Goal: Use online tool/utility: Use online tool/utility

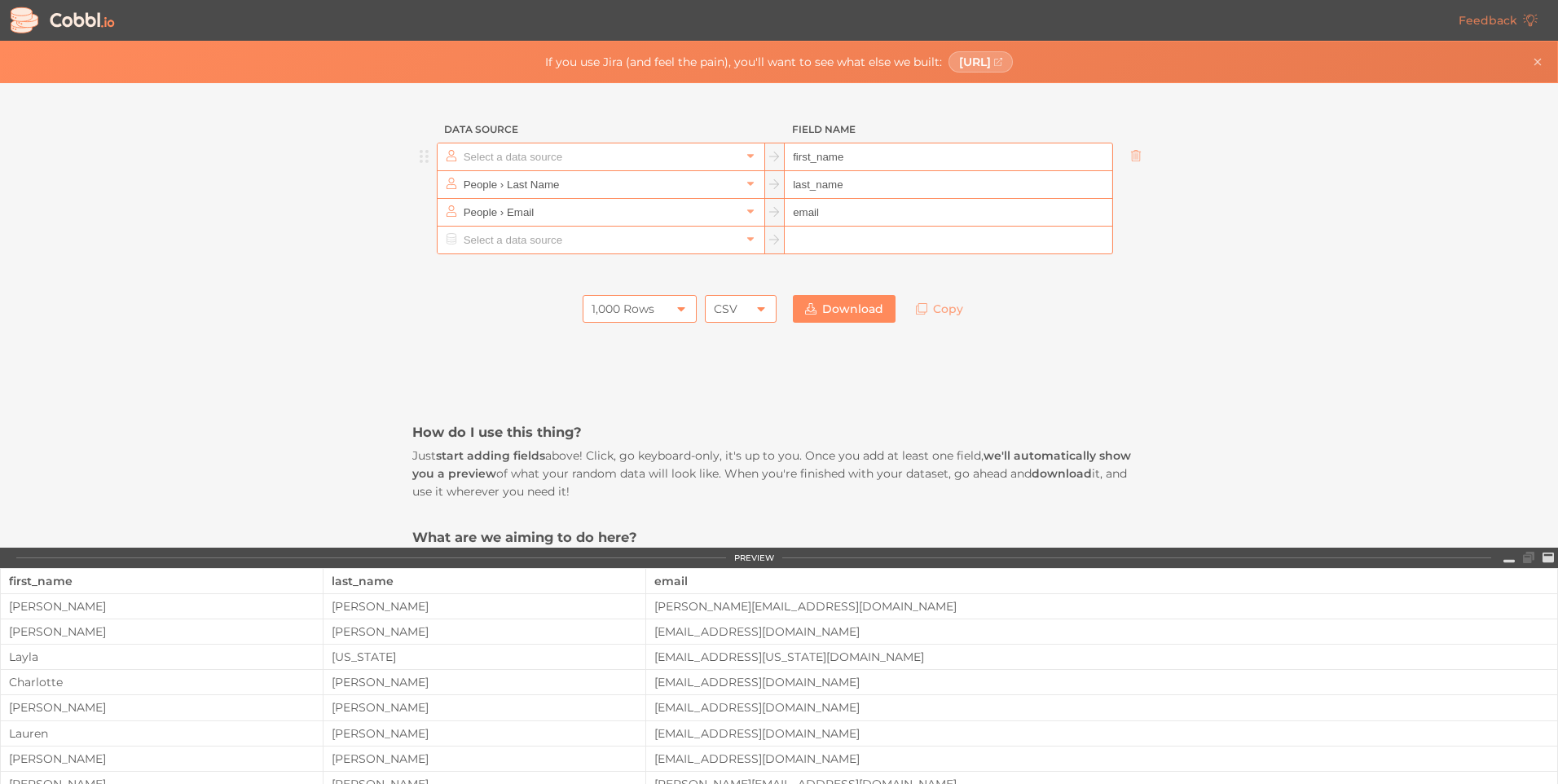
click at [568, 156] on input "text" at bounding box center [600, 156] width 281 height 27
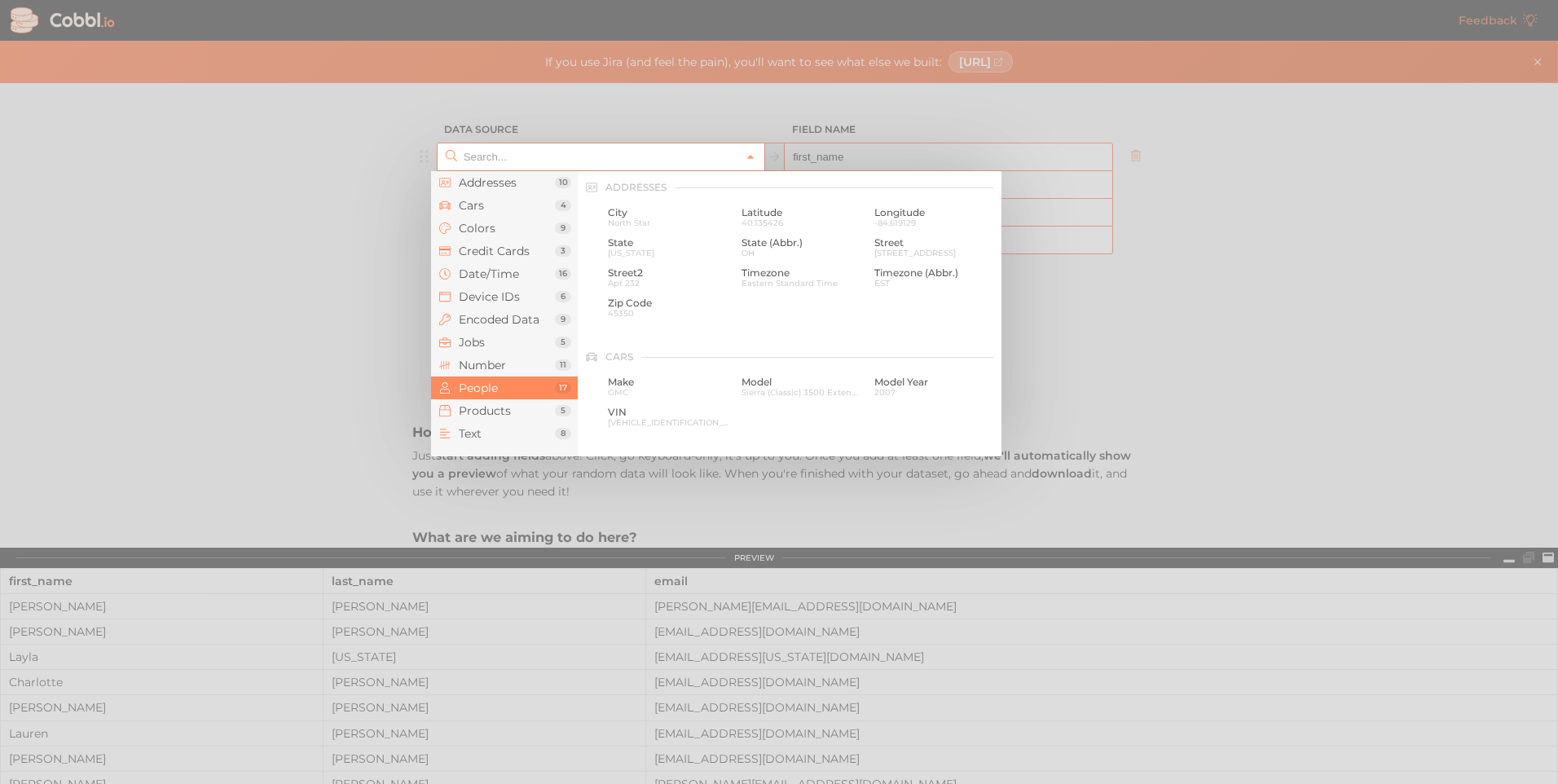
scroll to position [1254, 0]
click at [568, 156] on input "text" at bounding box center [600, 156] width 281 height 27
click at [1224, 229] on div at bounding box center [779, 392] width 1558 height 784
type input "People › First Name"
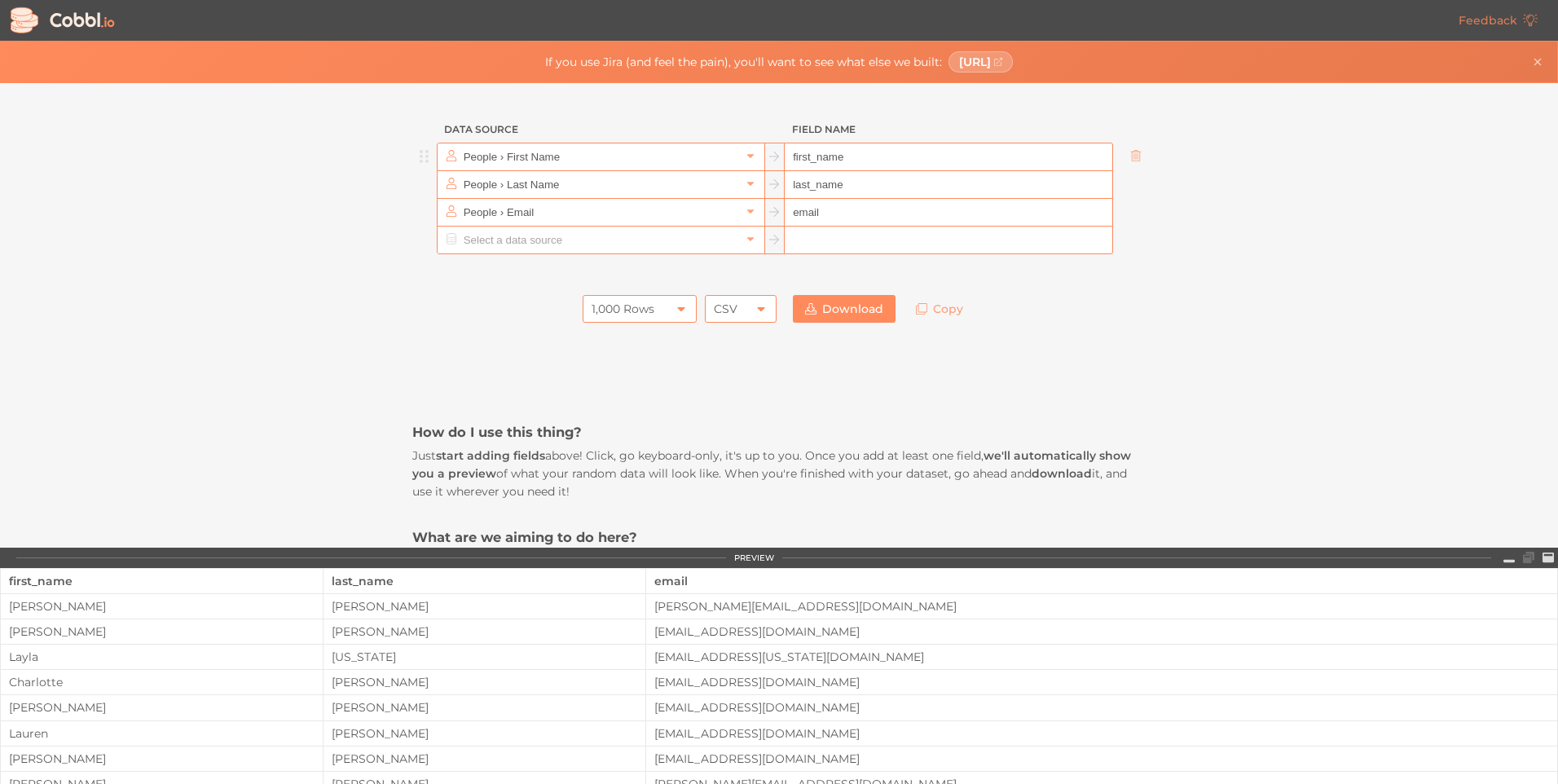
click at [676, 313] on icon at bounding box center [681, 309] width 13 height 13
click at [636, 307] on div "1,000 Rows" at bounding box center [623, 309] width 63 height 28
click at [651, 306] on div "1,000 Rows" at bounding box center [639, 309] width 114 height 28
click at [606, 365] on li "100 Rows" at bounding box center [634, 365] width 112 height 28
click at [652, 312] on div "100 Rows" at bounding box center [639, 309] width 114 height 28
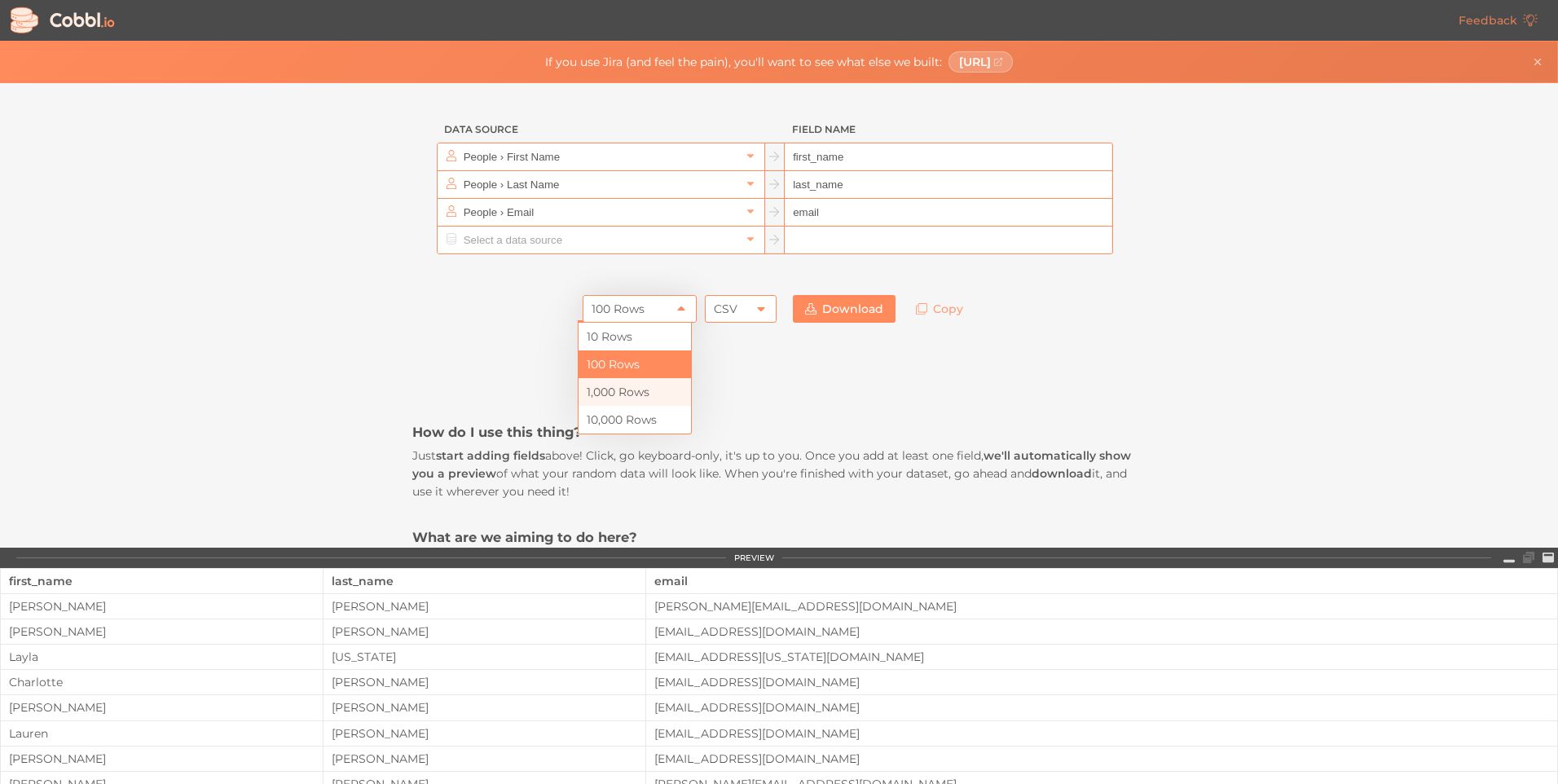
click at [629, 391] on li "1,000 Rows" at bounding box center [634, 392] width 112 height 28
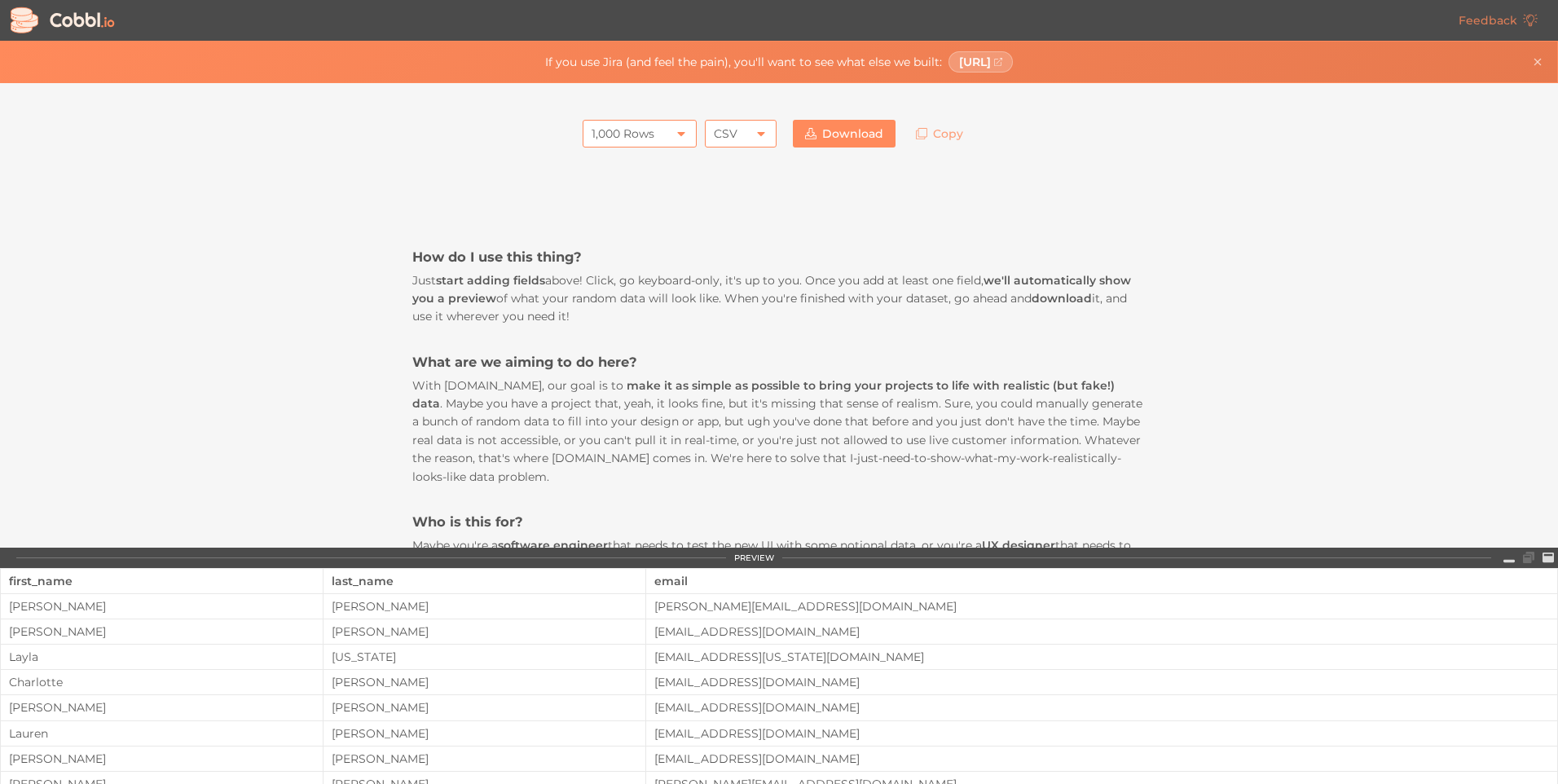
scroll to position [0, 0]
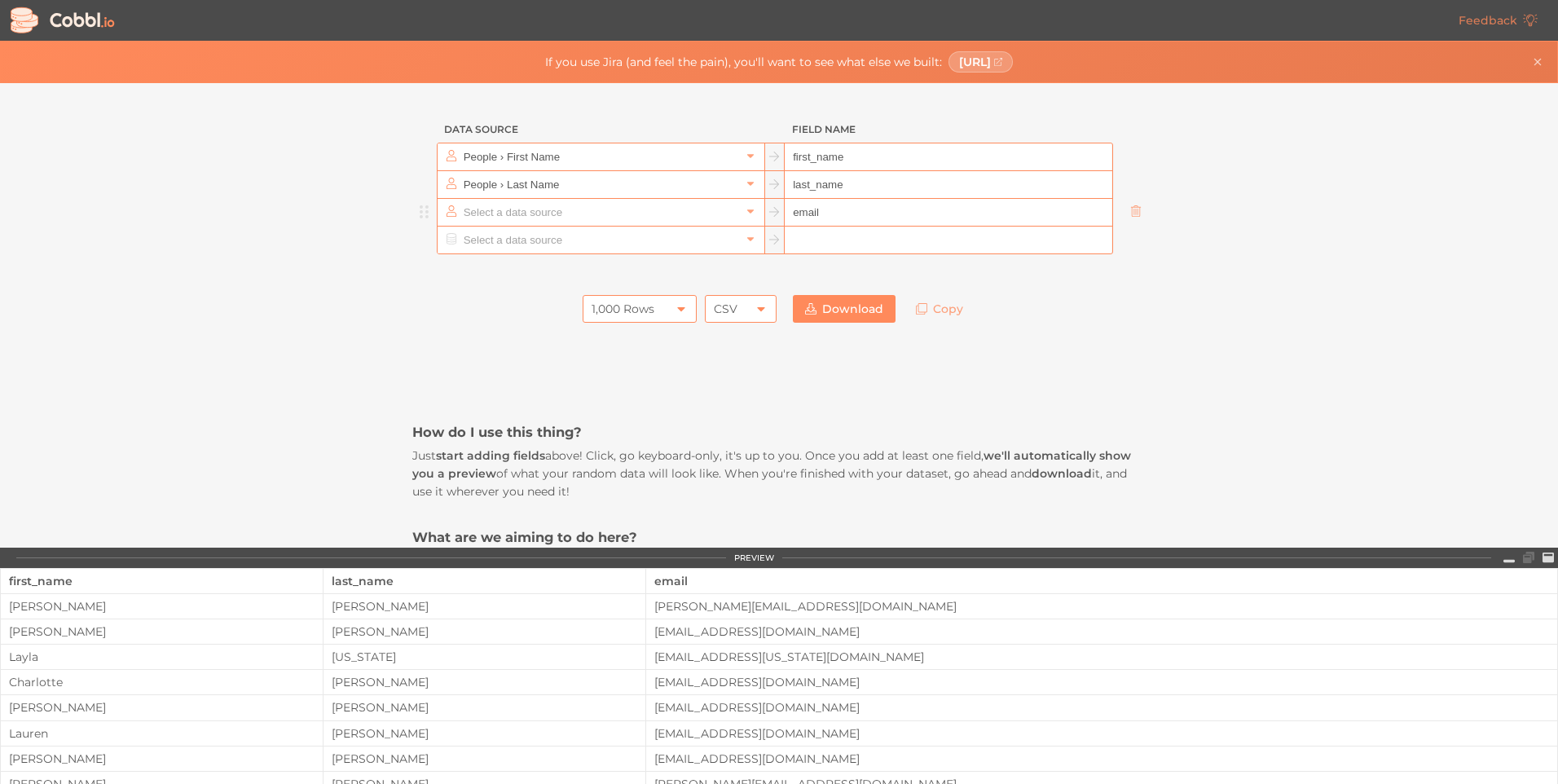
click at [615, 210] on input "text" at bounding box center [600, 212] width 281 height 27
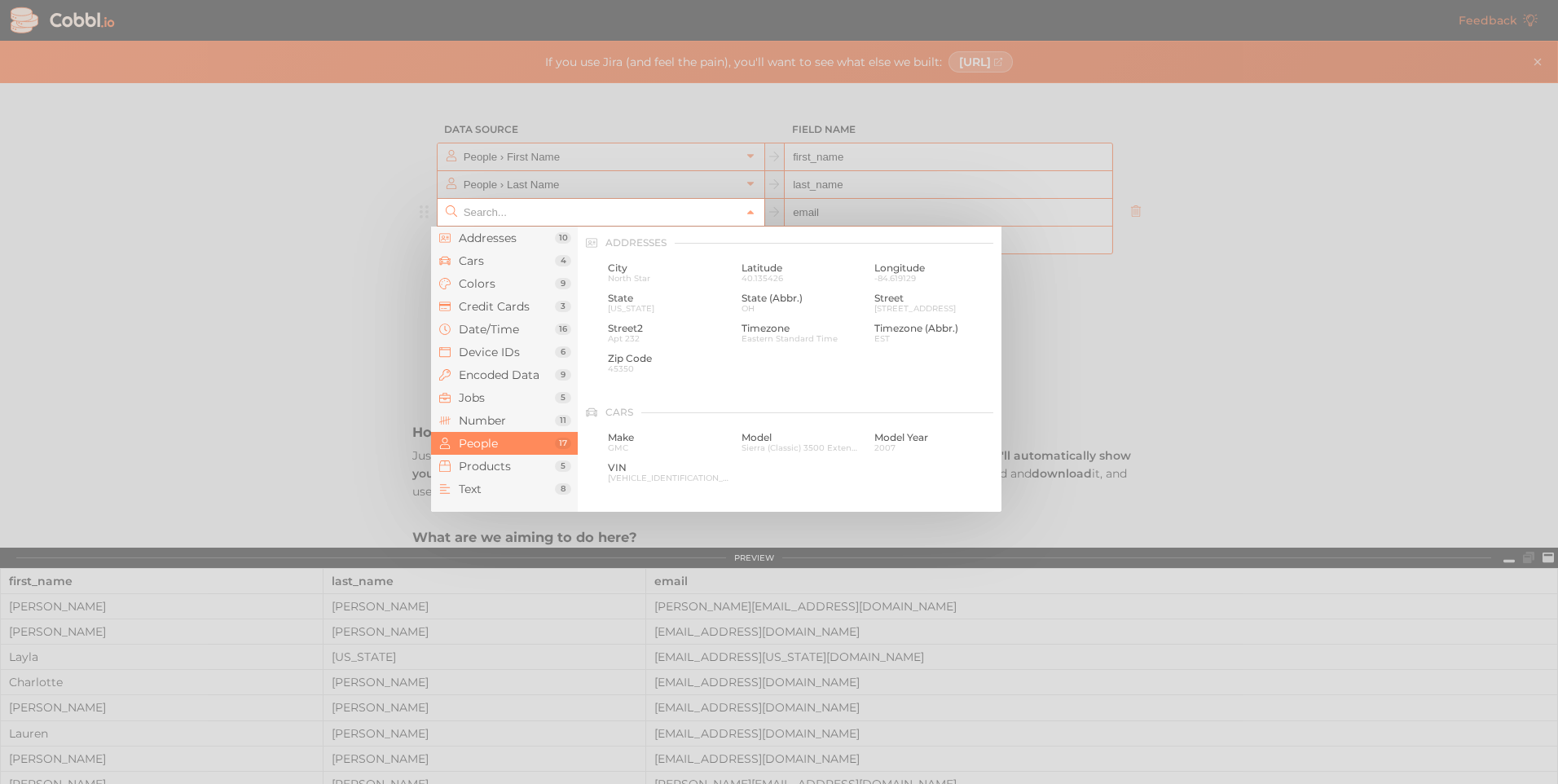
scroll to position [1254, 0]
click at [615, 205] on input "text" at bounding box center [600, 212] width 281 height 27
click at [1401, 288] on div at bounding box center [779, 392] width 1558 height 784
type input "People › Email"
